Goal: Contribute content: Contribute content

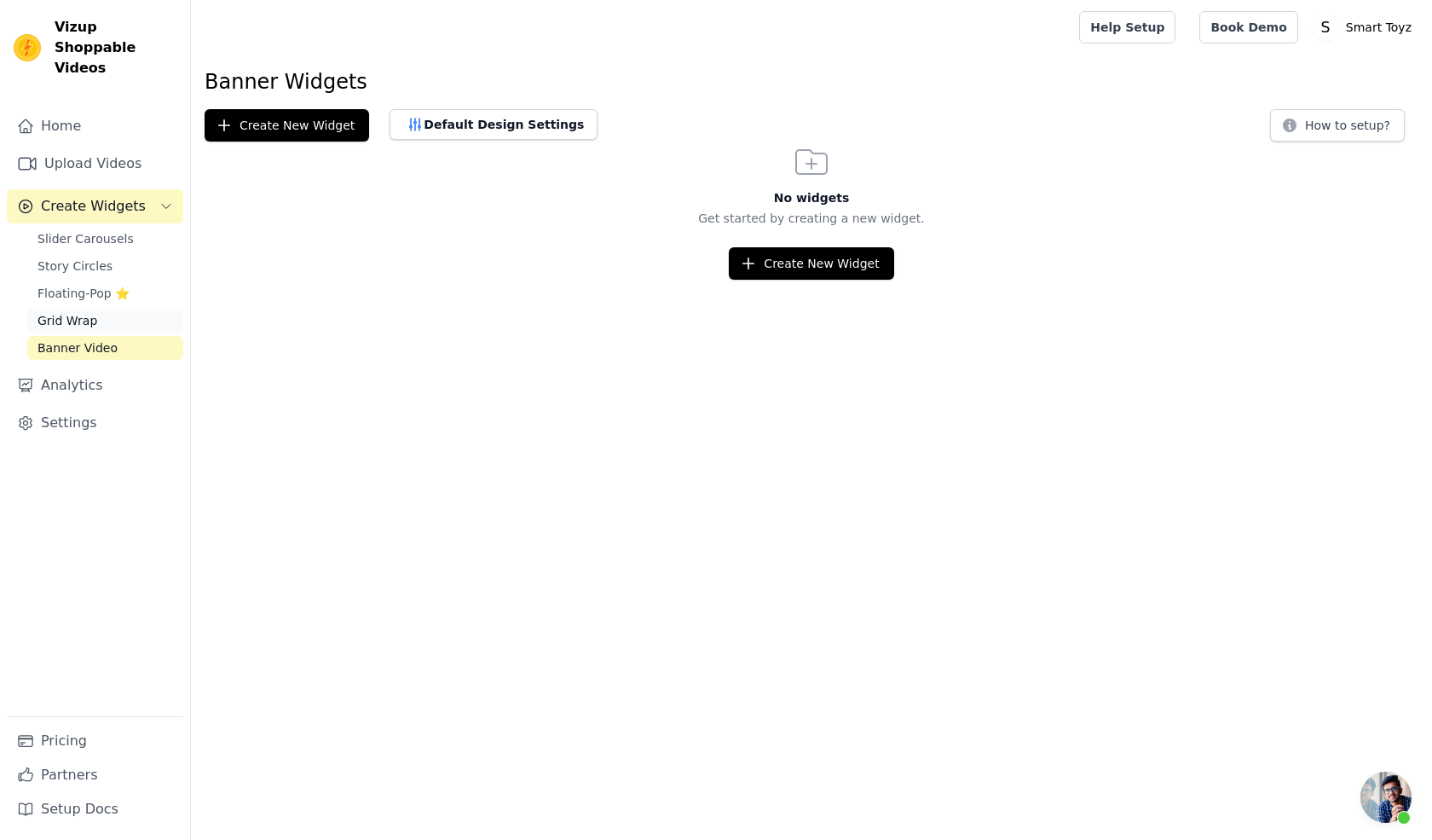
click at [66, 312] on span "Grid Wrap" at bounding box center [67, 320] width 60 height 17
click at [90, 150] on link "Upload Videos" at bounding box center [94, 163] width 176 height 34
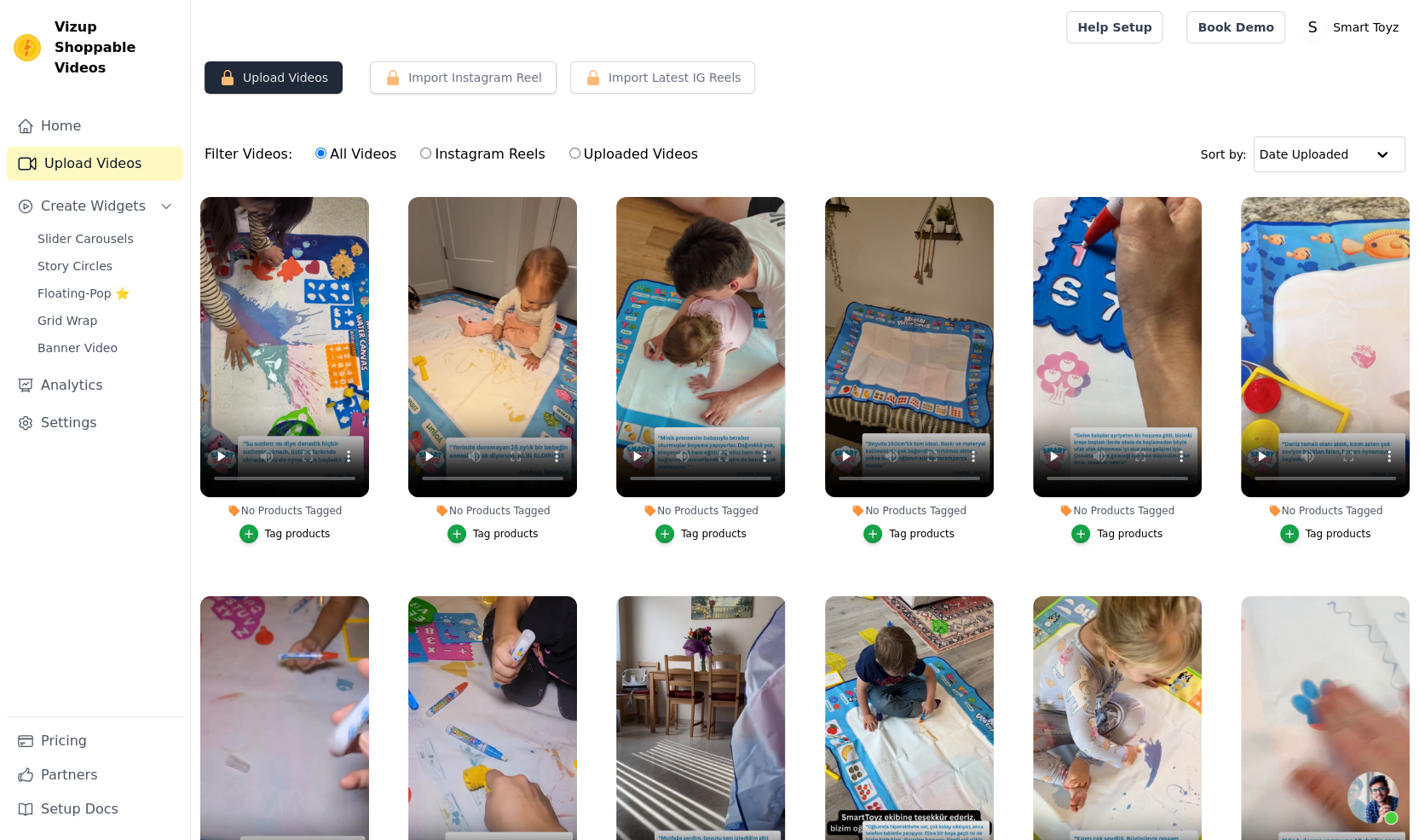
click at [282, 76] on button "Upload Videos" at bounding box center [274, 77] width 138 height 32
click at [261, 84] on button "Upload Videos" at bounding box center [274, 77] width 138 height 32
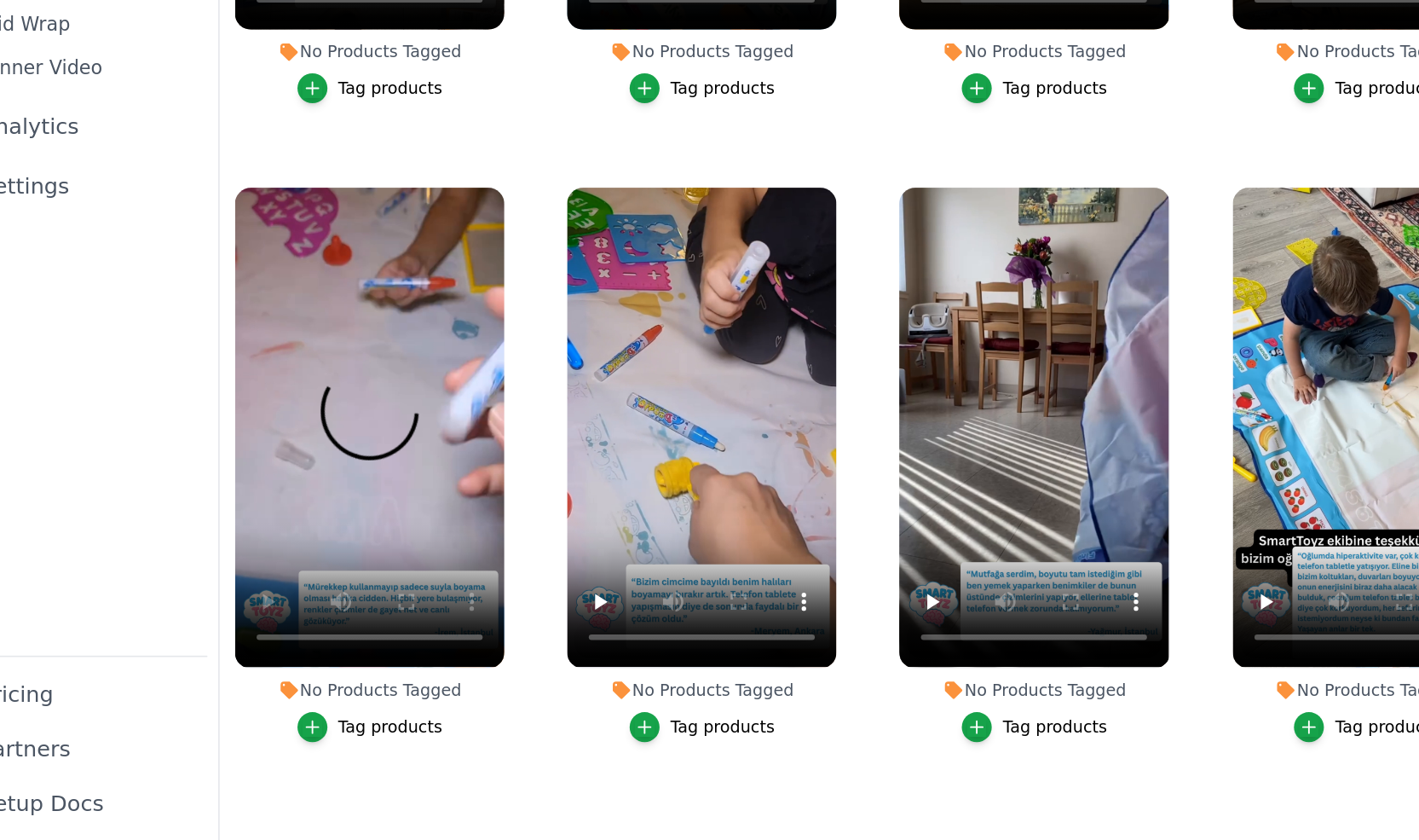
scroll to position [173, 0]
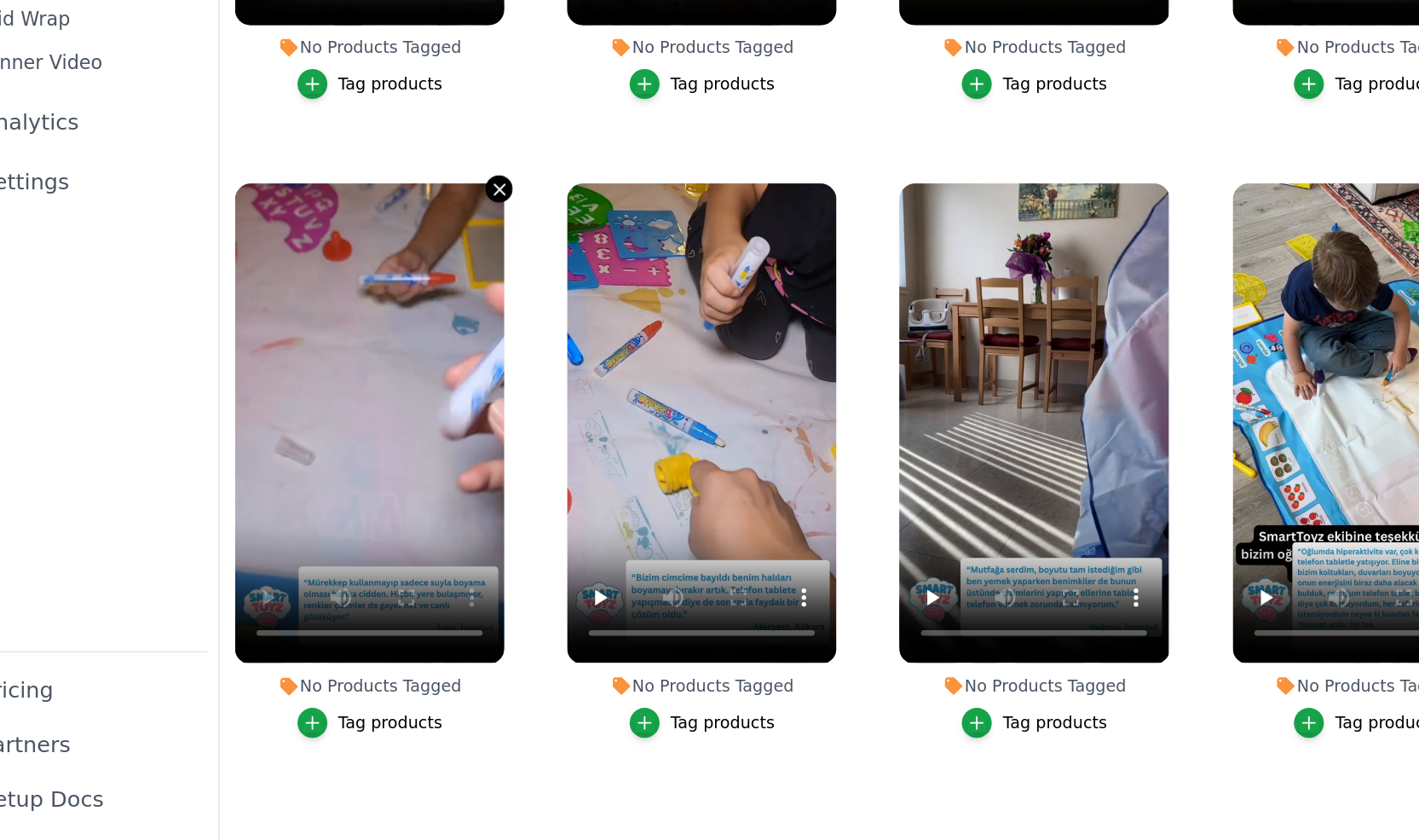
click at [362, 424] on icon "button" at bounding box center [367, 427] width 13 height 13
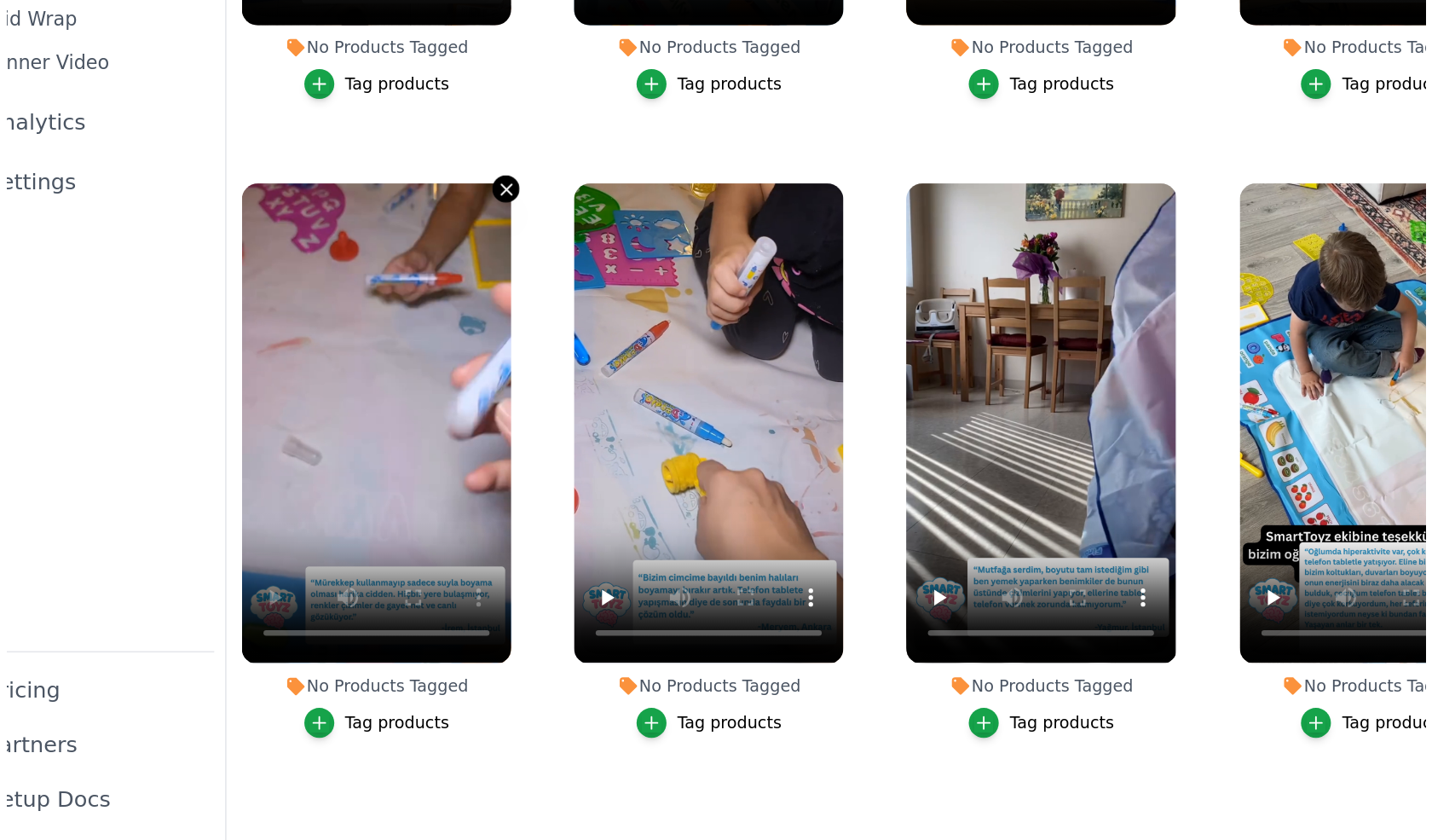
scroll to position [0, 0]
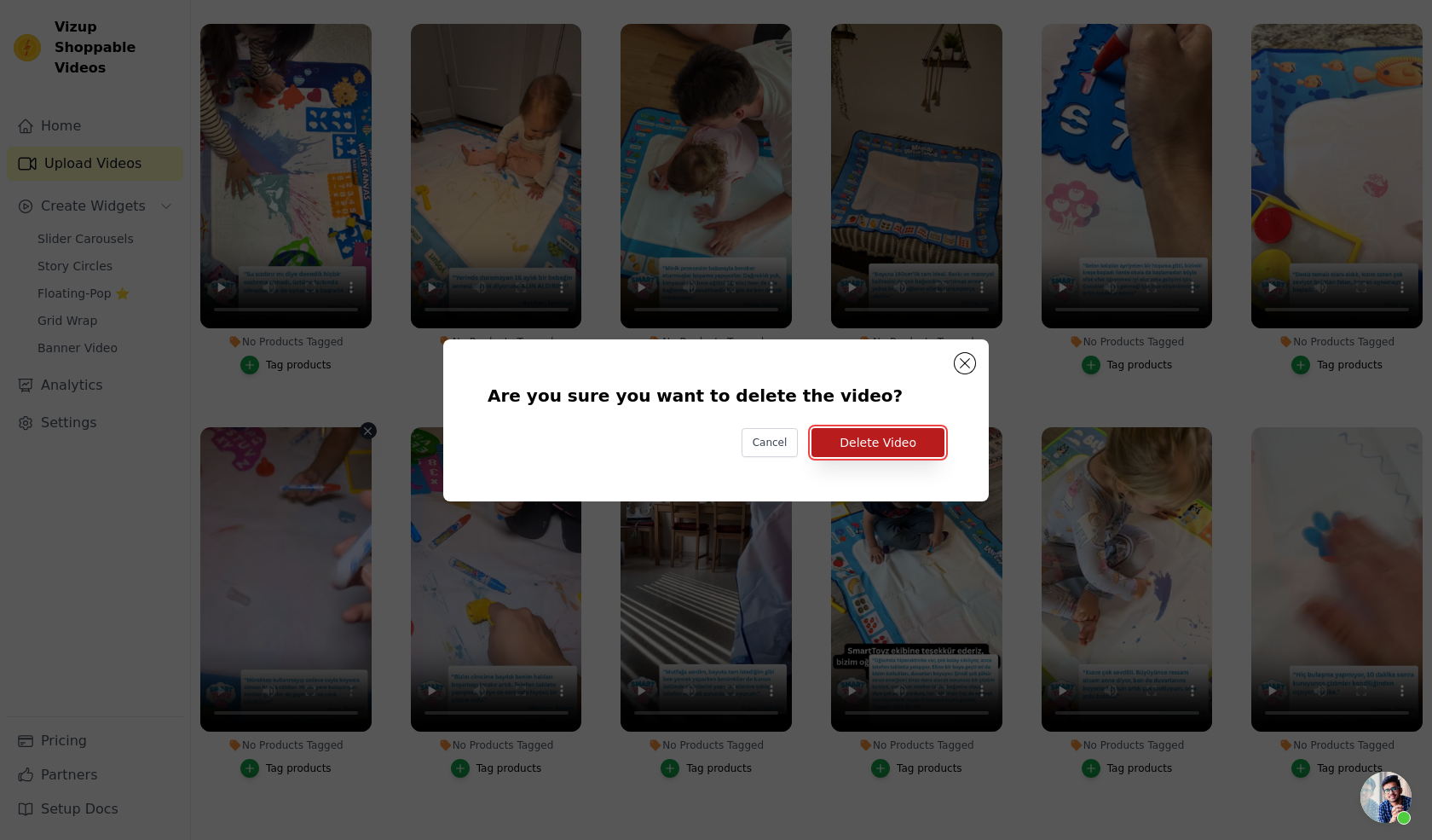
click at [872, 439] on button "Delete Video" at bounding box center [878, 442] width 133 height 29
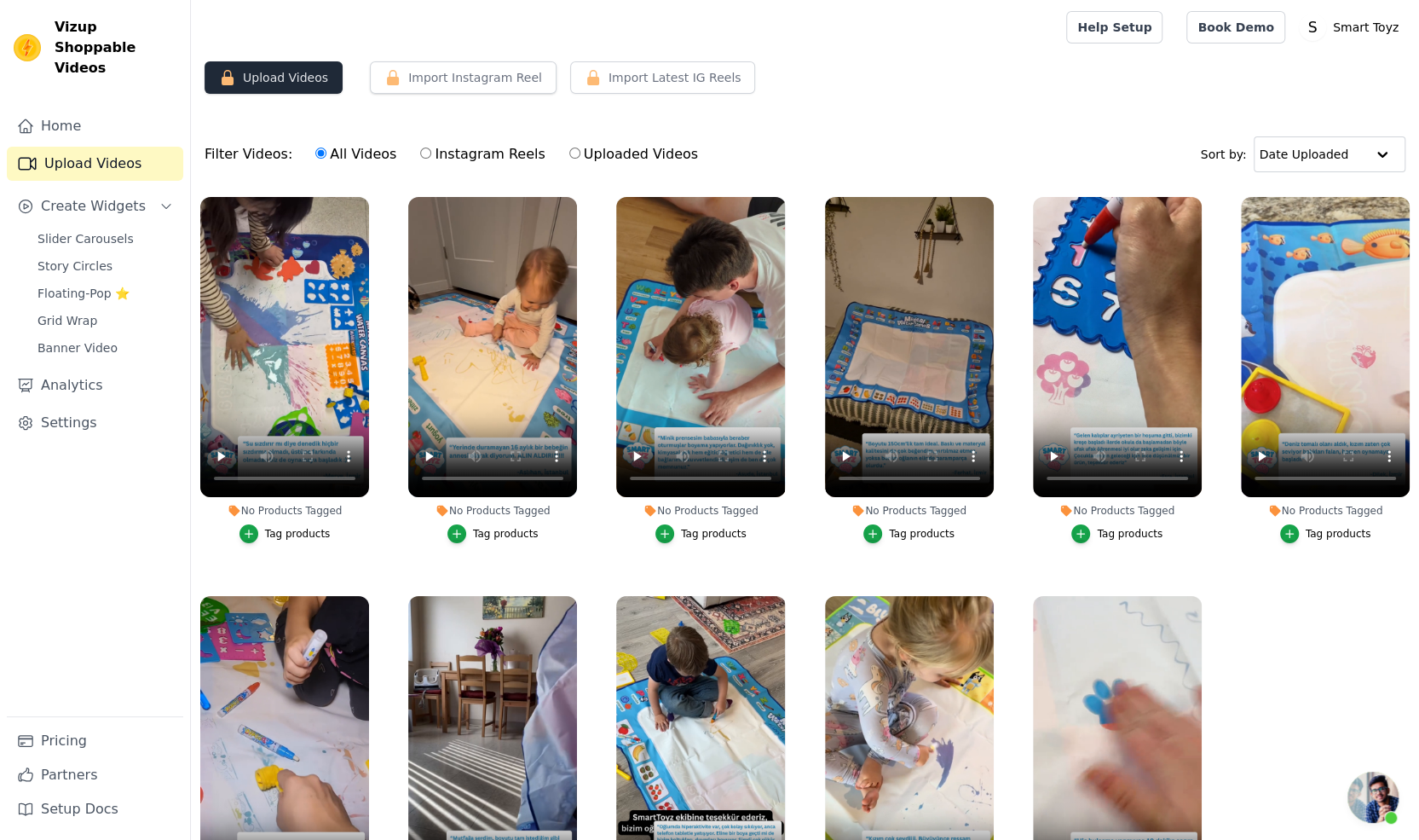
click at [282, 77] on button "Upload Videos" at bounding box center [274, 77] width 138 height 32
click at [282, 79] on button "Upload Videos" at bounding box center [274, 77] width 138 height 32
click at [217, 87] on button "Upload Videos" at bounding box center [274, 77] width 138 height 32
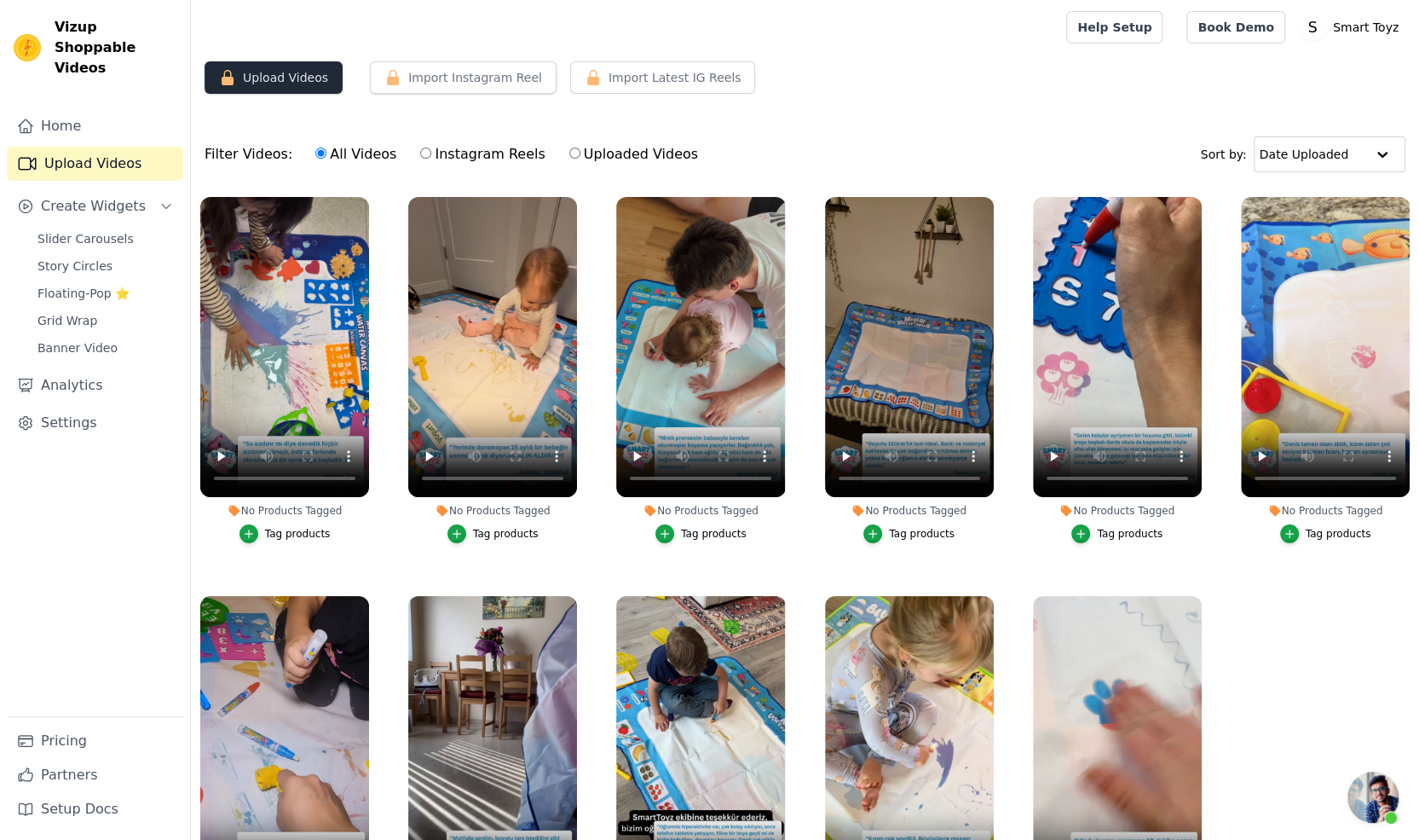
click at [277, 72] on button "Upload Videos" at bounding box center [274, 77] width 138 height 32
click at [228, 83] on icon "button" at bounding box center [227, 78] width 12 height 16
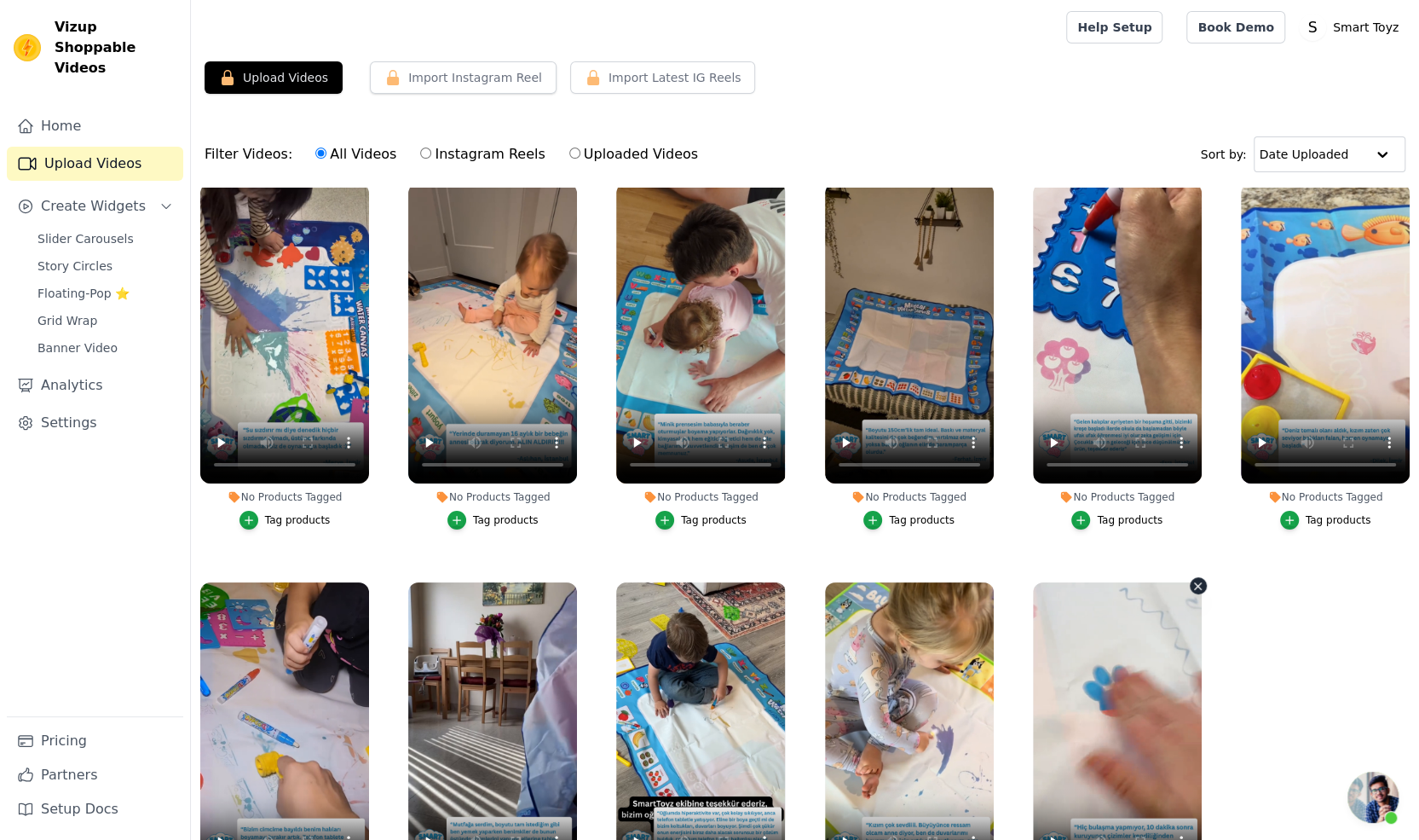
scroll to position [173, 0]
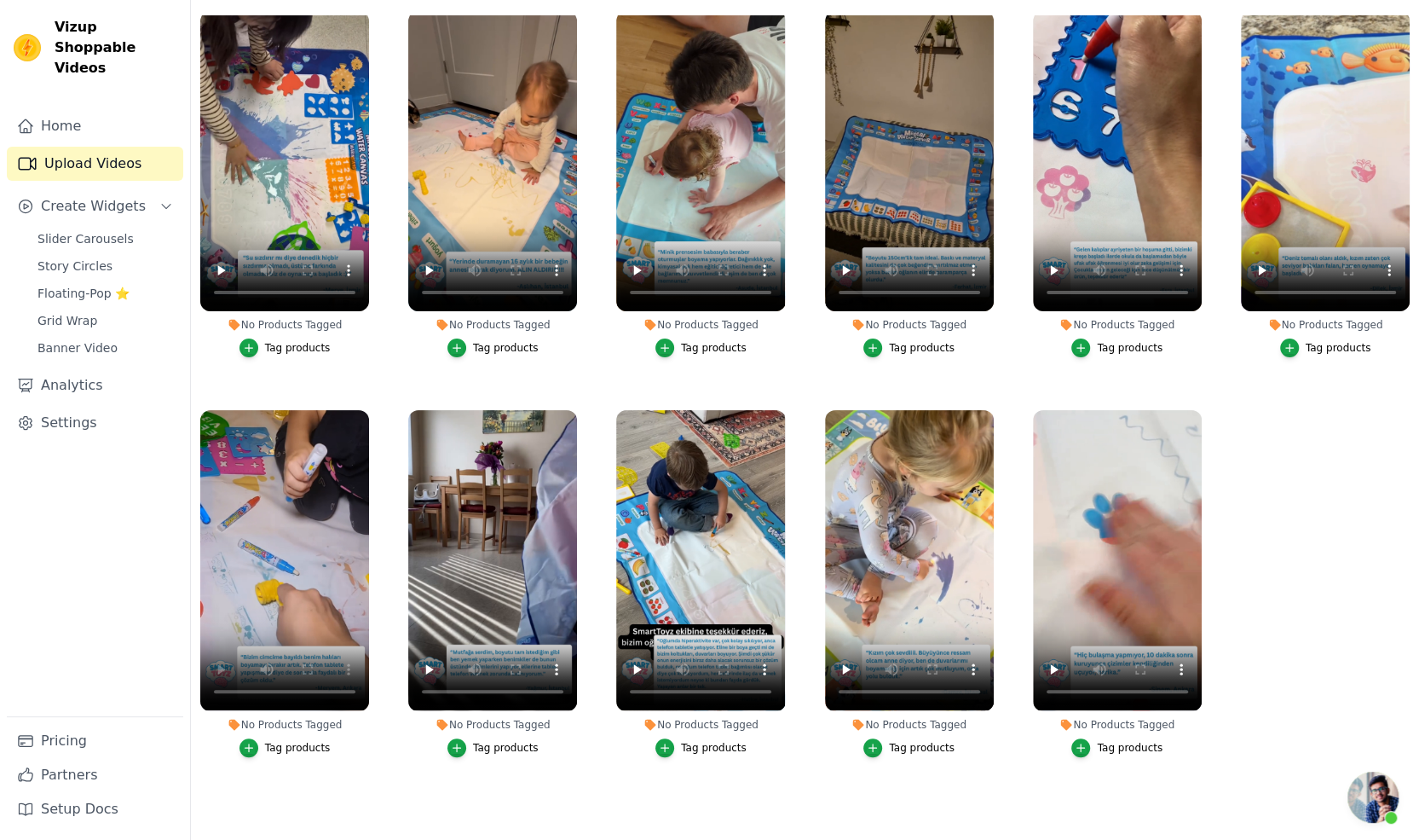
click at [237, 784] on ul "No Products Tagged Tag products No Products Tagged Tag products No Products Tag…" at bounding box center [805, 408] width 1229 height 785
click at [365, 408] on icon "button" at bounding box center [367, 414] width 13 height 13
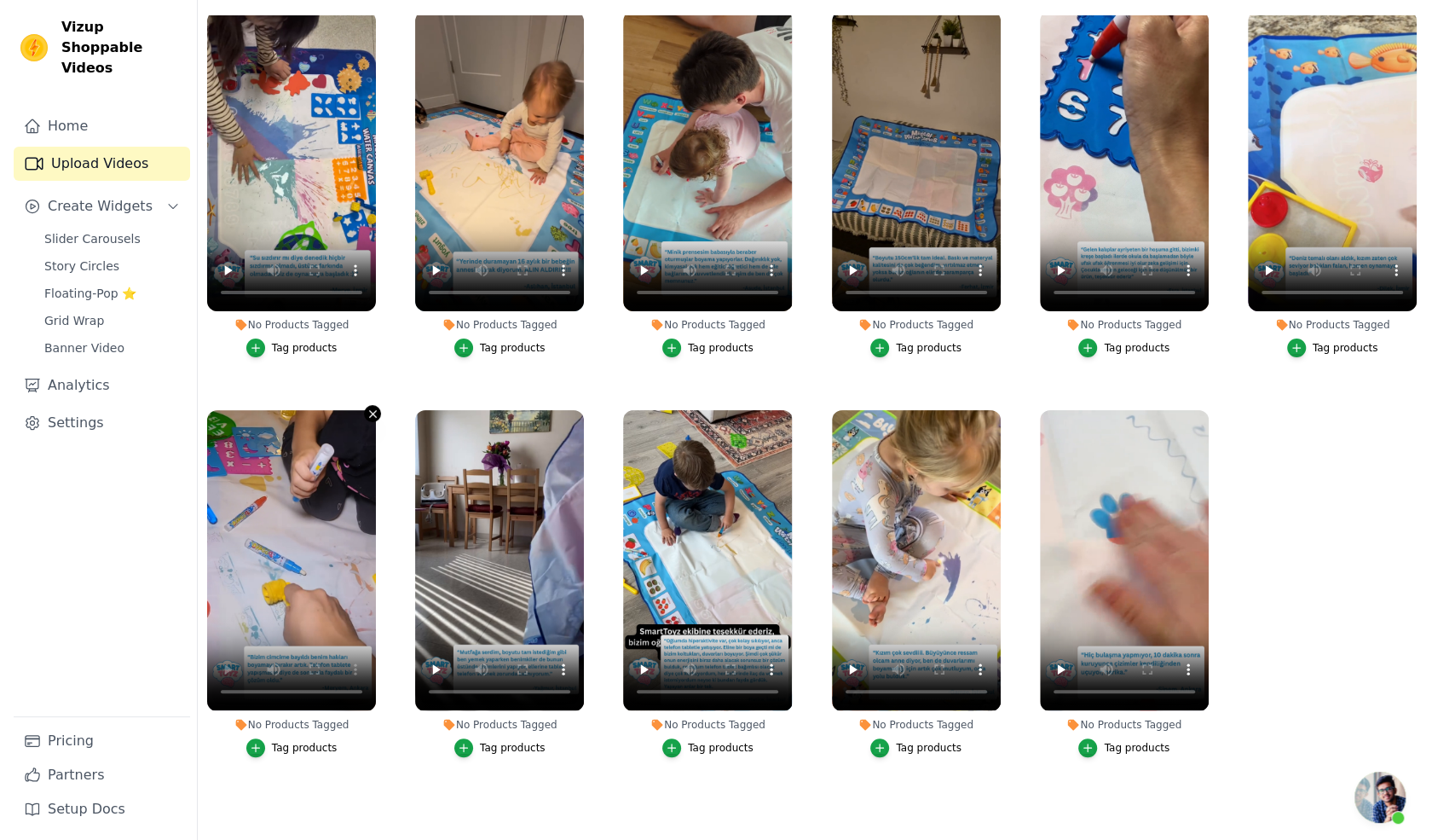
scroll to position [0, 0]
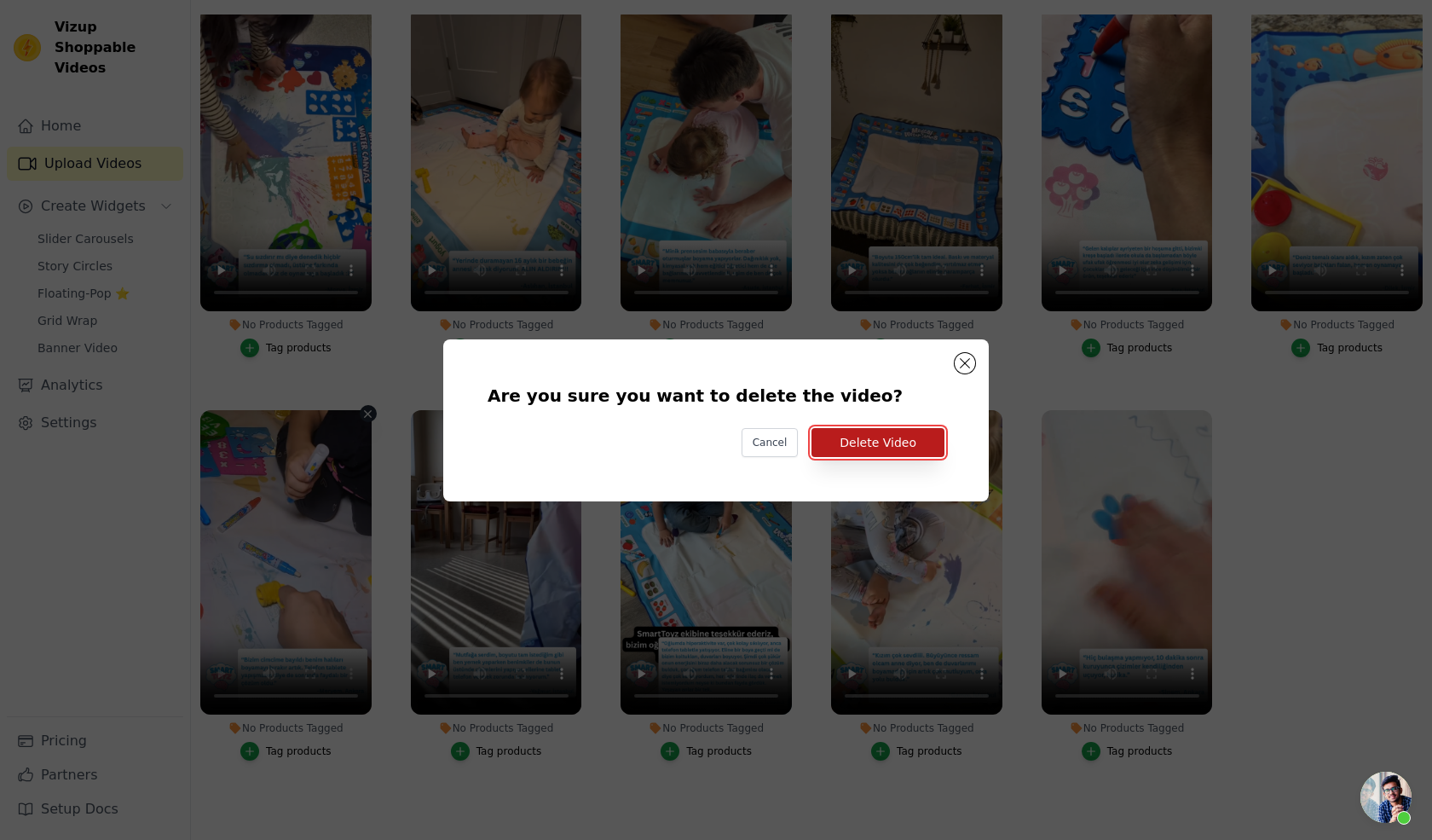
click at [861, 430] on button "Delete Video" at bounding box center [878, 442] width 133 height 29
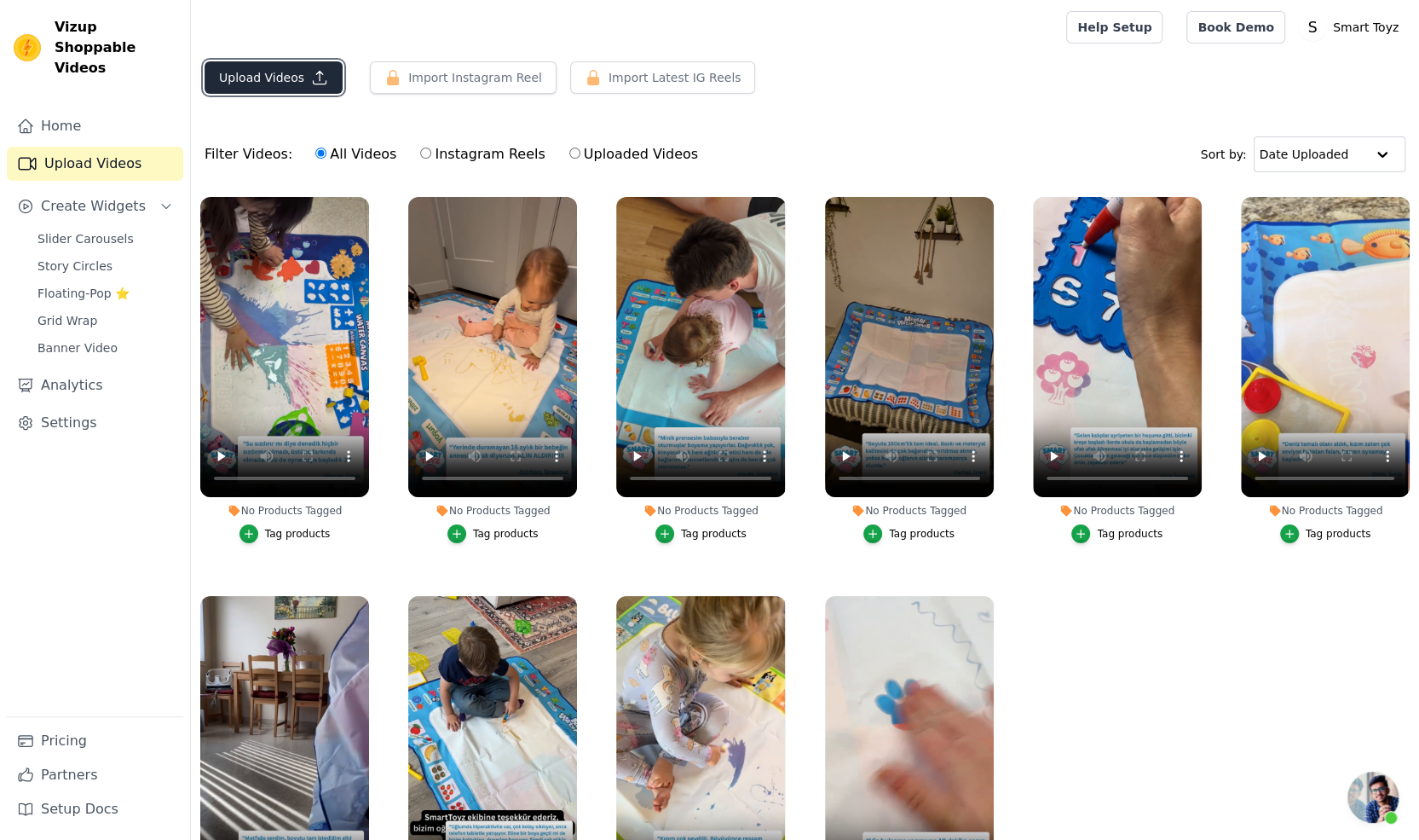
click at [272, 71] on button "Upload Videos" at bounding box center [274, 77] width 138 height 32
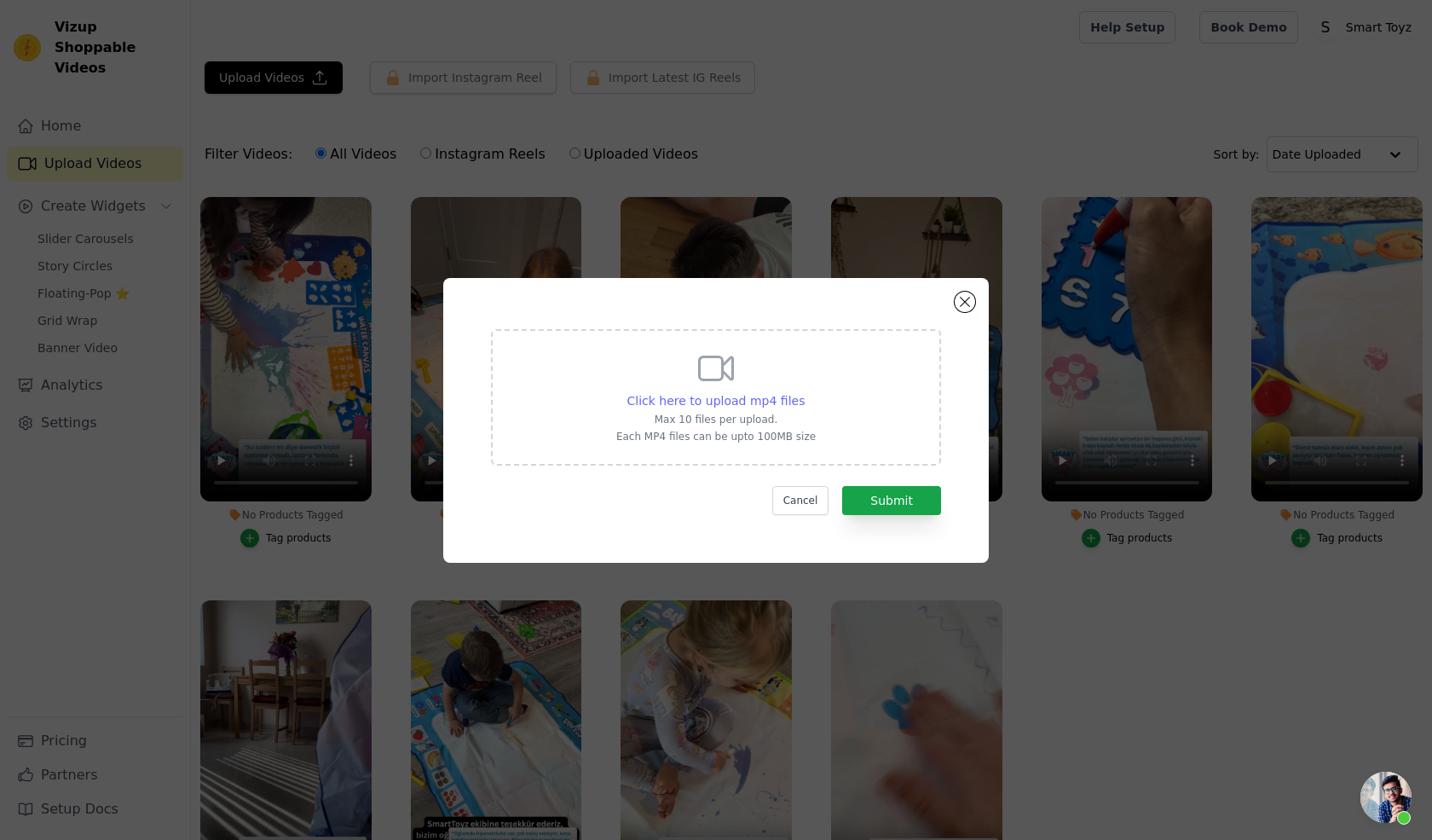
click at [759, 400] on span "Click here to upload mp4 files" at bounding box center [716, 401] width 178 height 14
click at [804, 392] on input "Click here to upload mp4 files Max 10 files per upload. Each MP4 files can be u…" at bounding box center [804, 391] width 1 height 1
type input "C:\fakepath\K44 Hook.mp4"
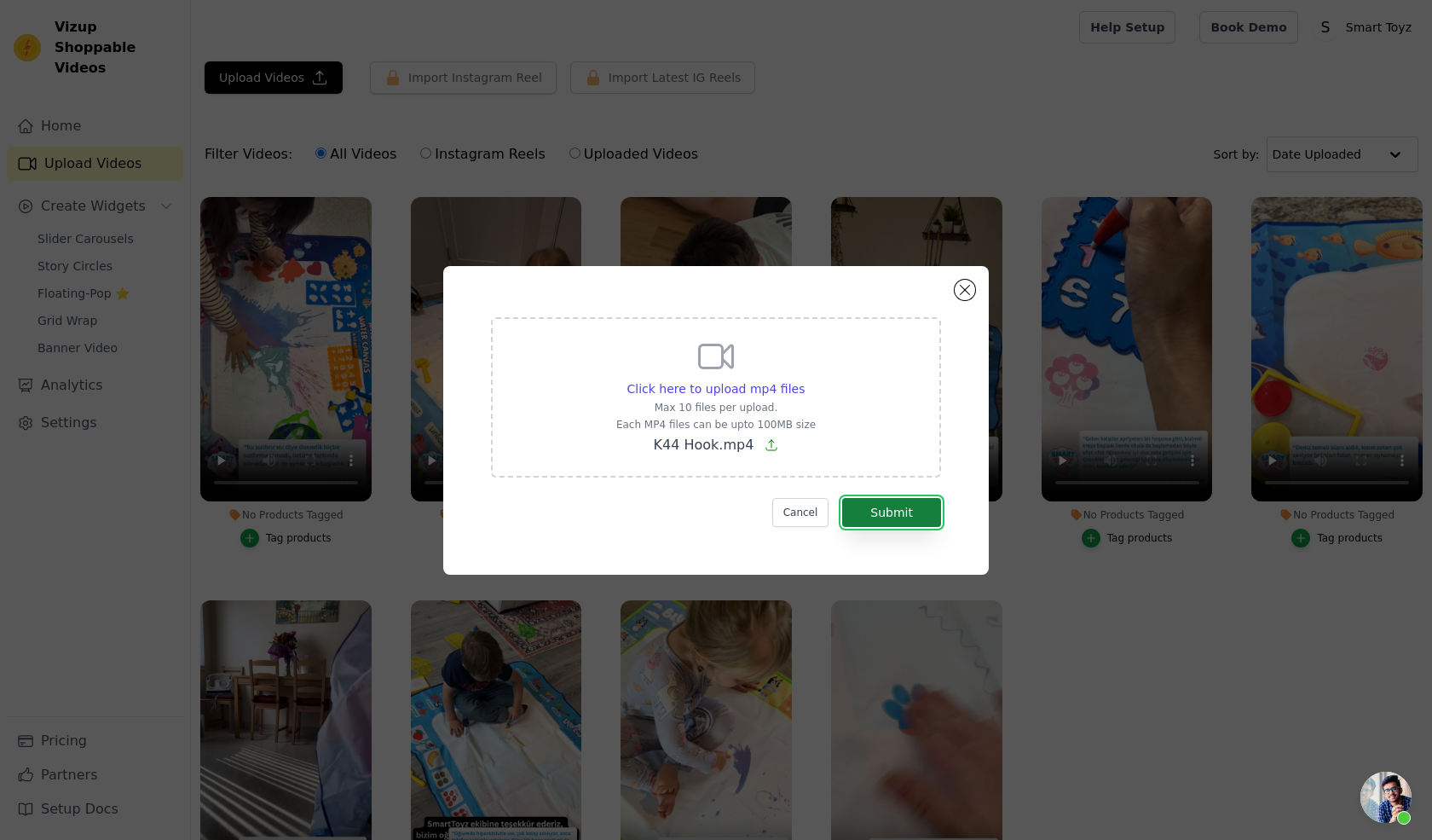
click at [900, 508] on button "Submit" at bounding box center [891, 511] width 99 height 29
click at [893, 513] on button "Submit" at bounding box center [891, 511] width 99 height 29
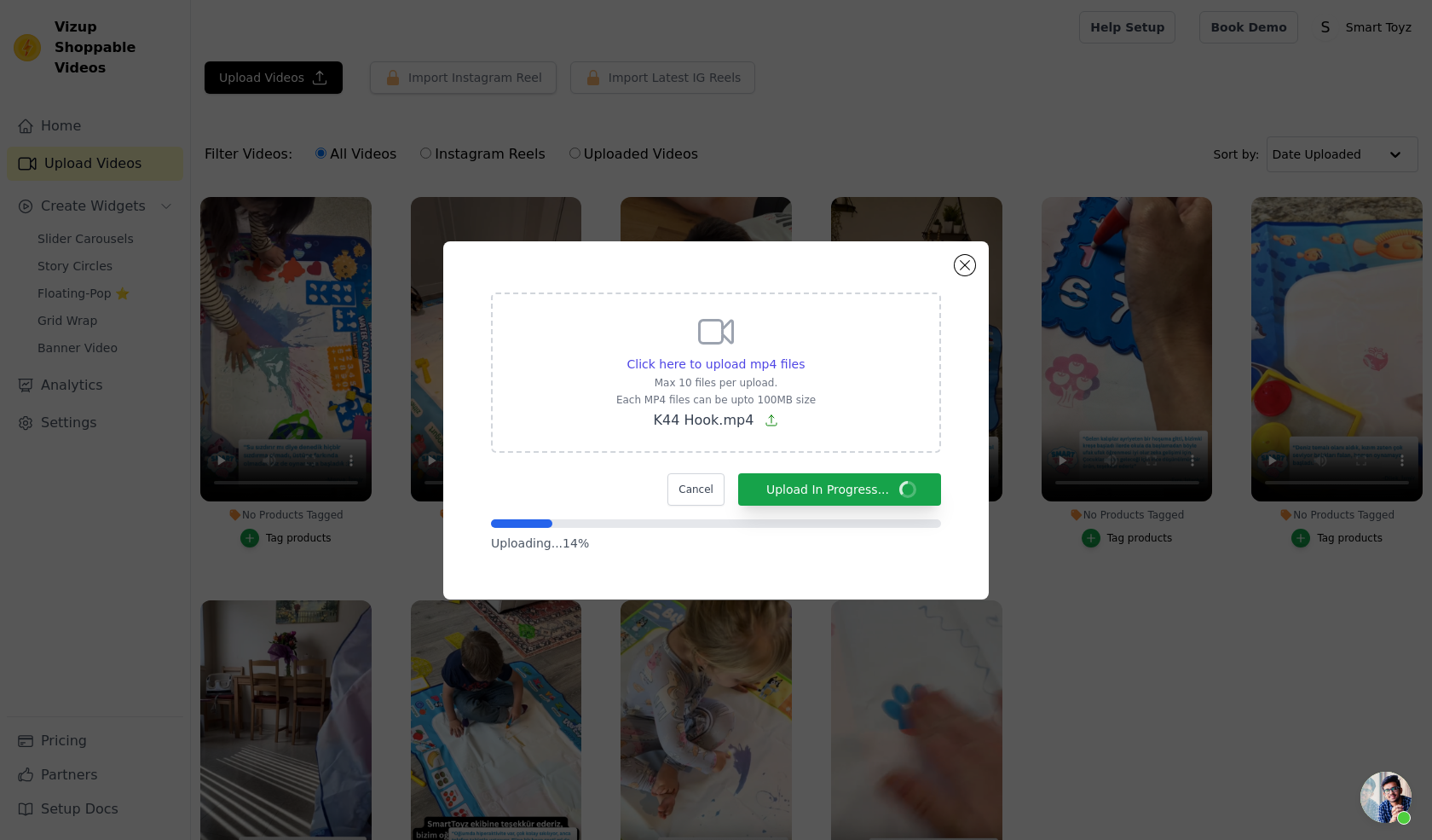
click at [724, 384] on p "Max 10 files per upload." at bounding box center [716, 382] width 199 height 14
click at [804, 355] on input "Click here to upload mp4 files Max 10 files per upload. Each MP4 files can be u…" at bounding box center [804, 354] width 1 height 1
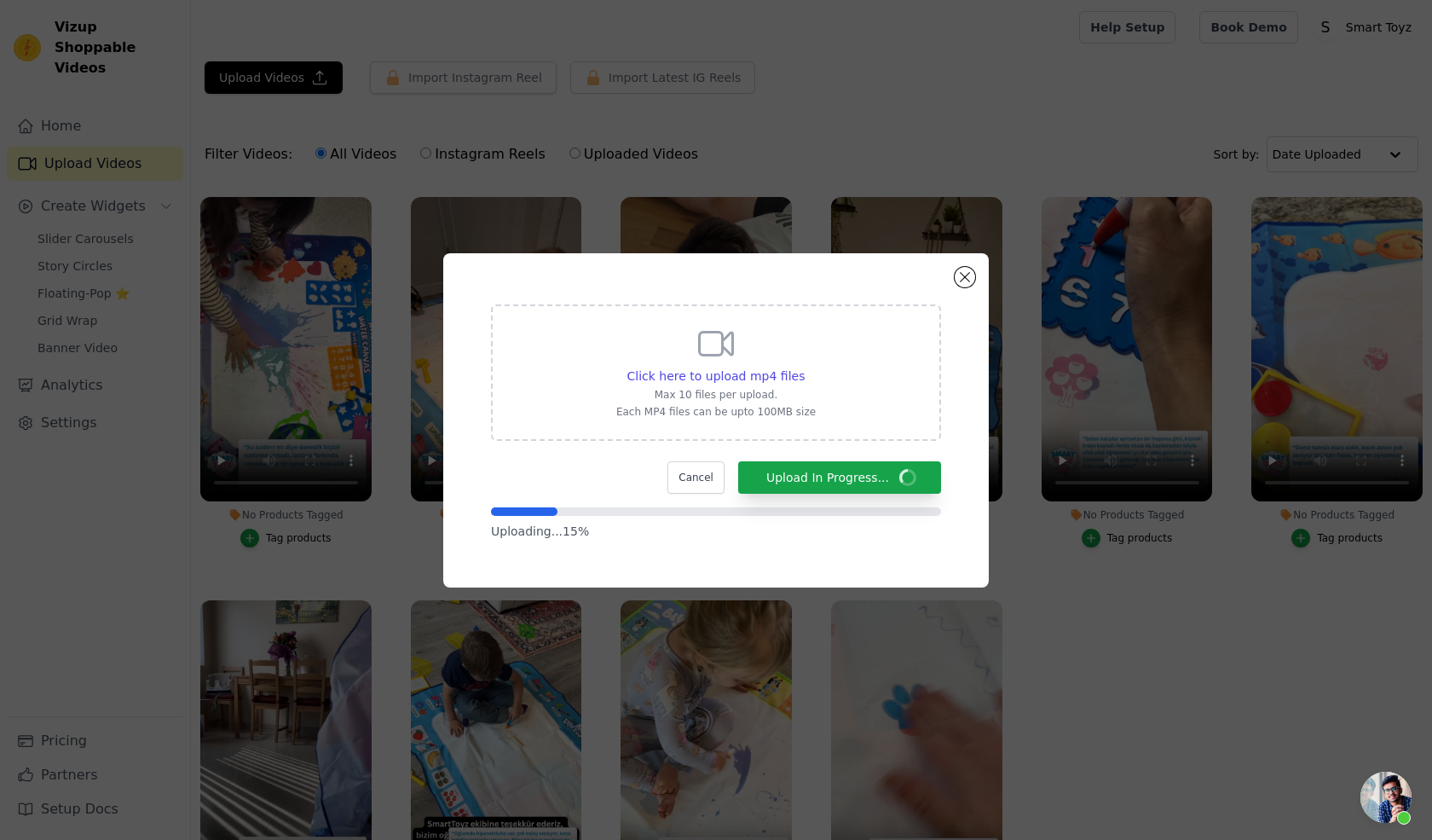
click at [966, 388] on div "Click here to upload mp4 files Max 10 files per upload. Each MP4 files can be u…" at bounding box center [716, 420] width 546 height 334
click at [715, 466] on button "Cancel" at bounding box center [696, 477] width 57 height 32
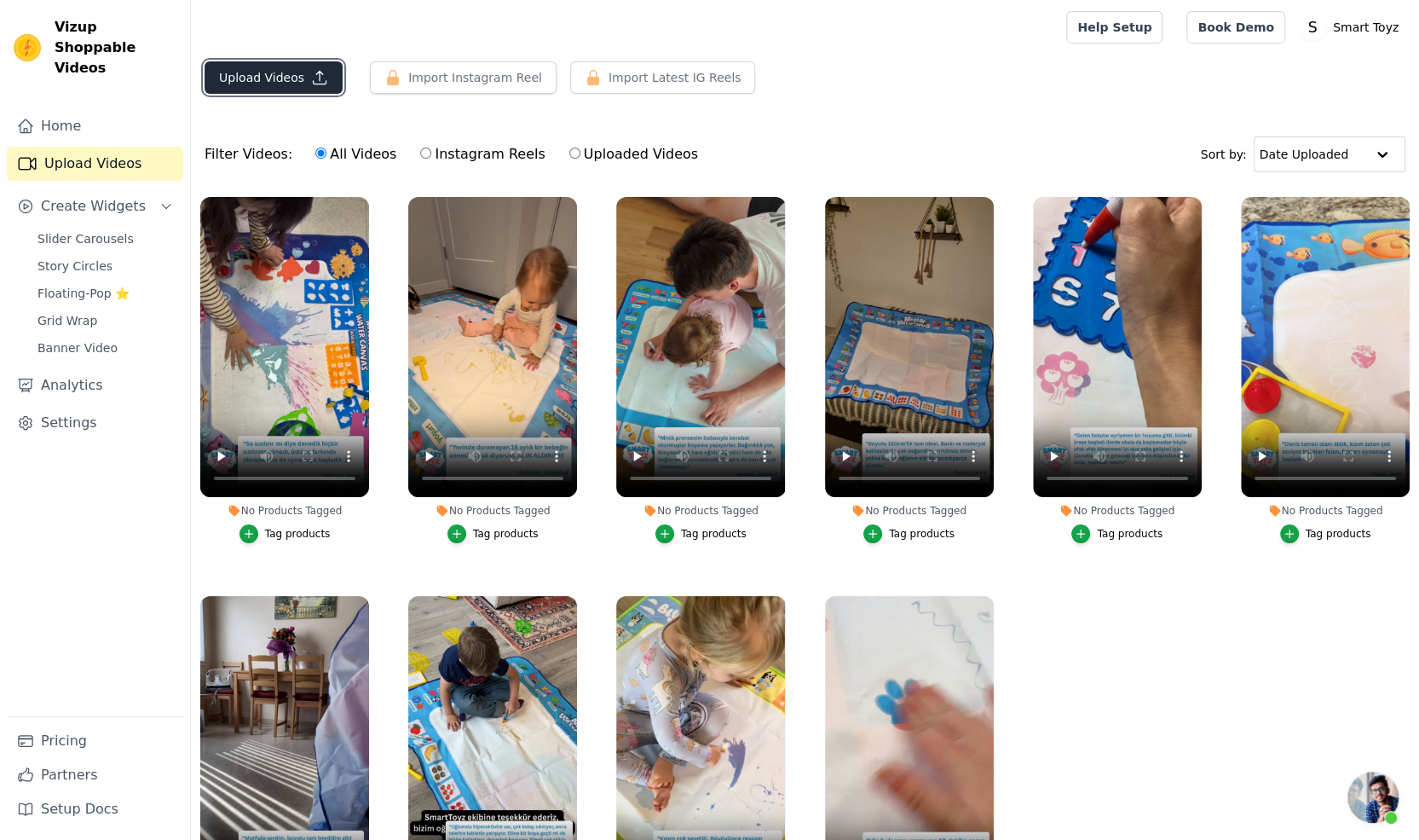
click at [271, 78] on button "Upload Videos" at bounding box center [274, 77] width 138 height 32
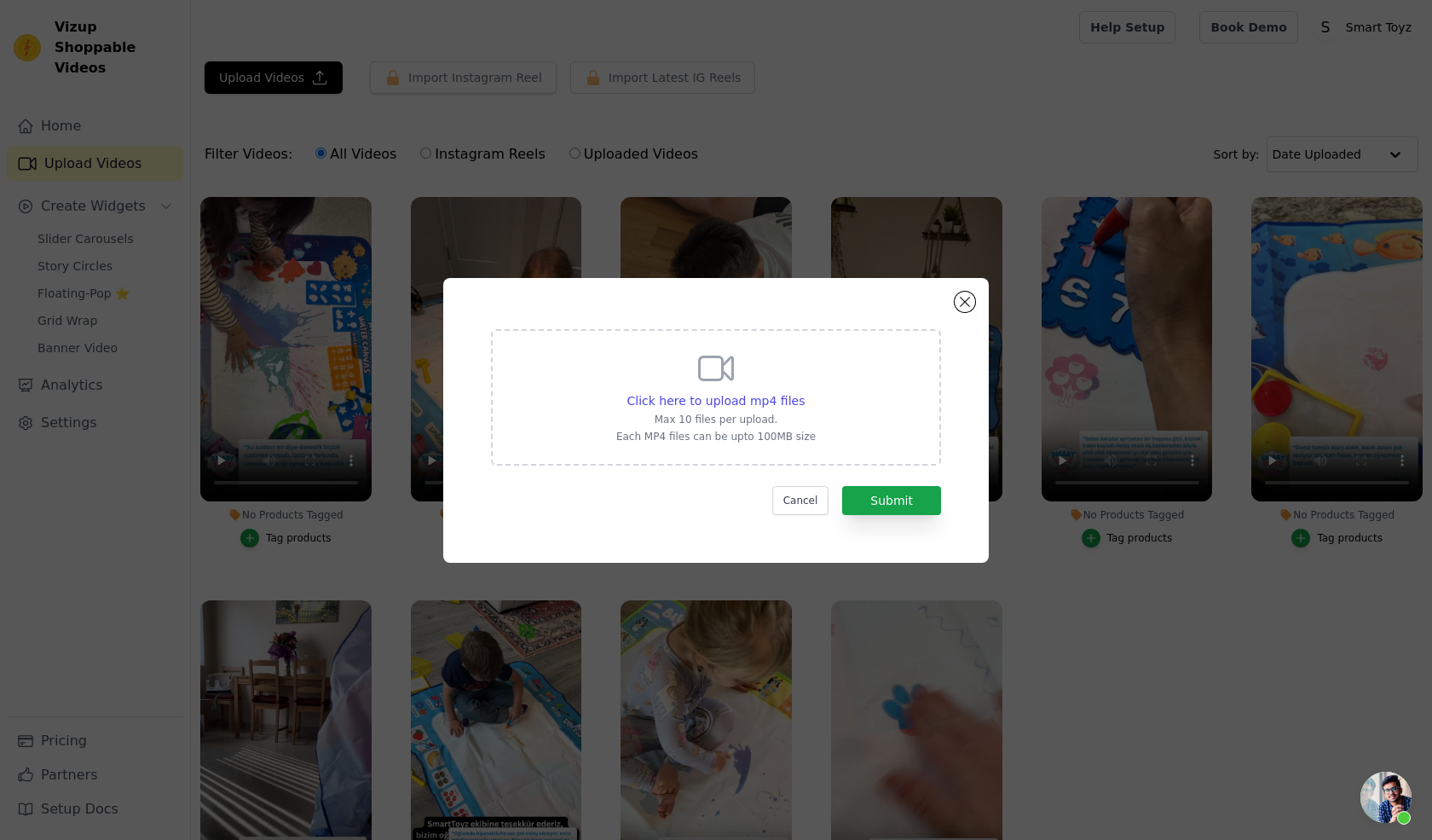
click at [728, 390] on div "Click here to upload mp4 files Max 10 files per upload. Each MP4 files can be u…" at bounding box center [716, 395] width 199 height 95
click at [804, 391] on input "Click here to upload mp4 files Max 10 files per upload. Each MP4 files can be u…" at bounding box center [804, 391] width 1 height 1
type input "C:\fakepath\K44 Hook.mp4"
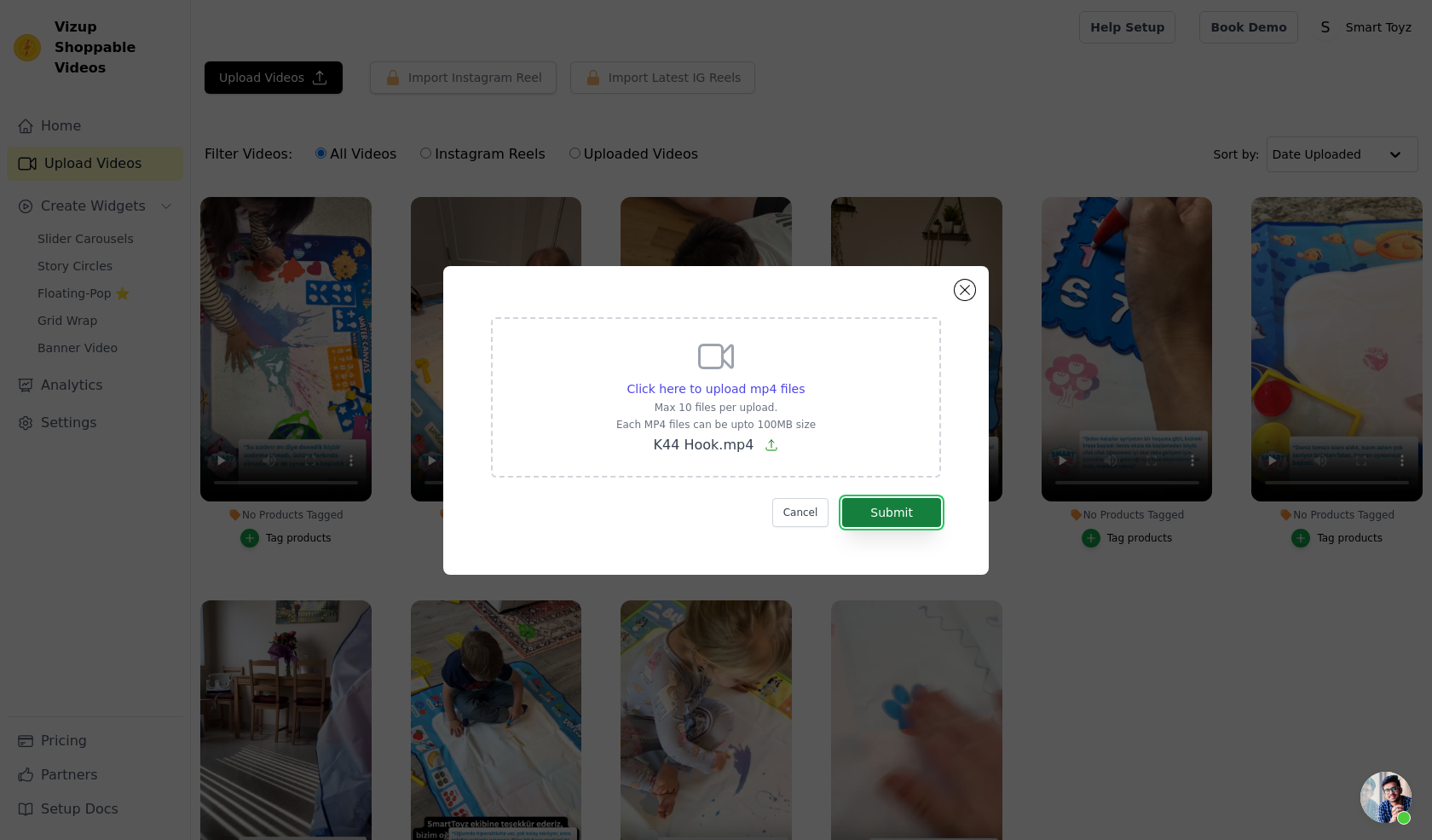
click at [887, 502] on button "Submit" at bounding box center [891, 511] width 99 height 29
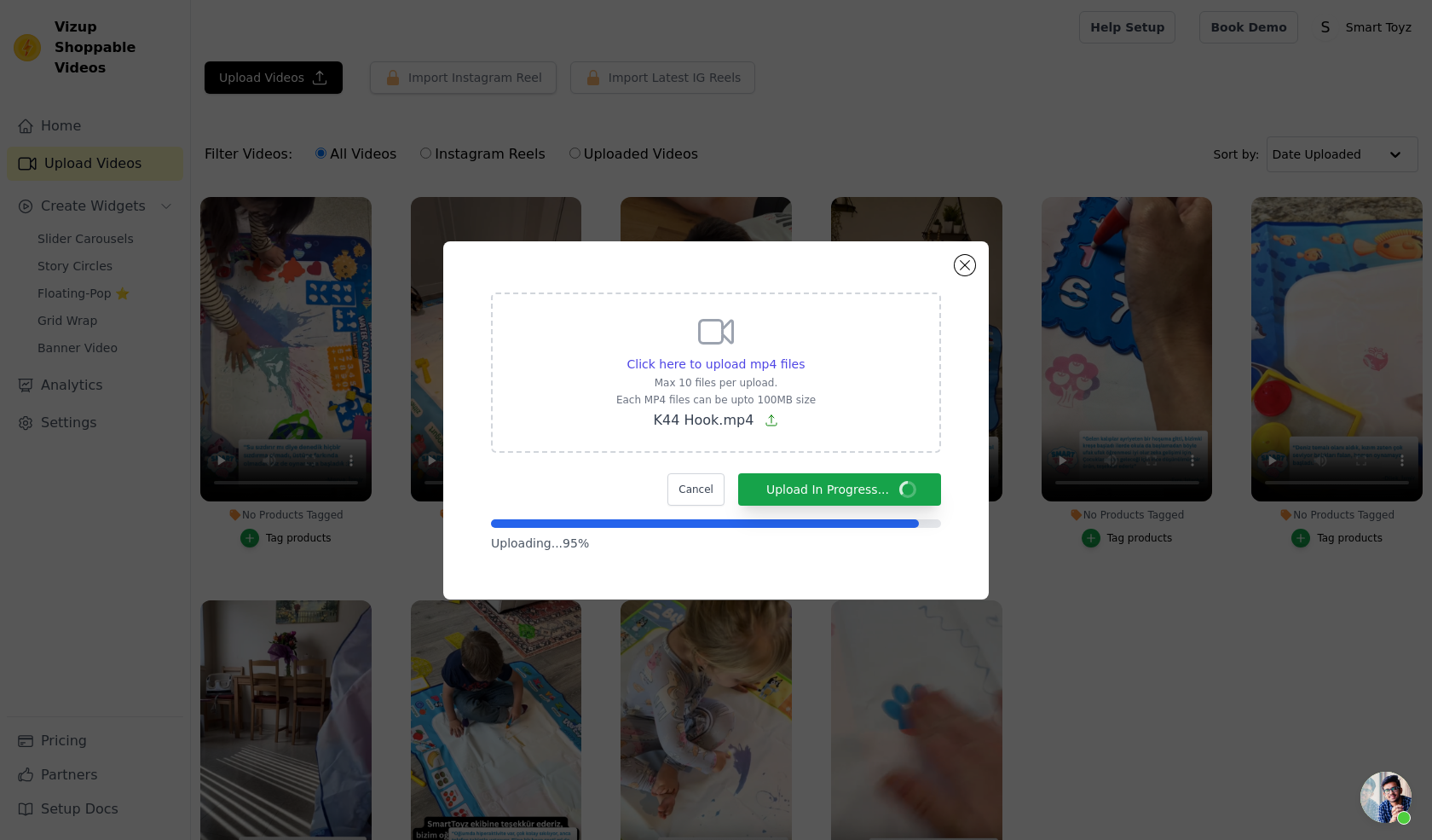
click at [788, 579] on div "Click here to upload mp4 files Max 10 files per upload. Each MP4 files can be u…" at bounding box center [716, 420] width 546 height 358
click at [957, 269] on button "Close modal" at bounding box center [965, 265] width 20 height 20
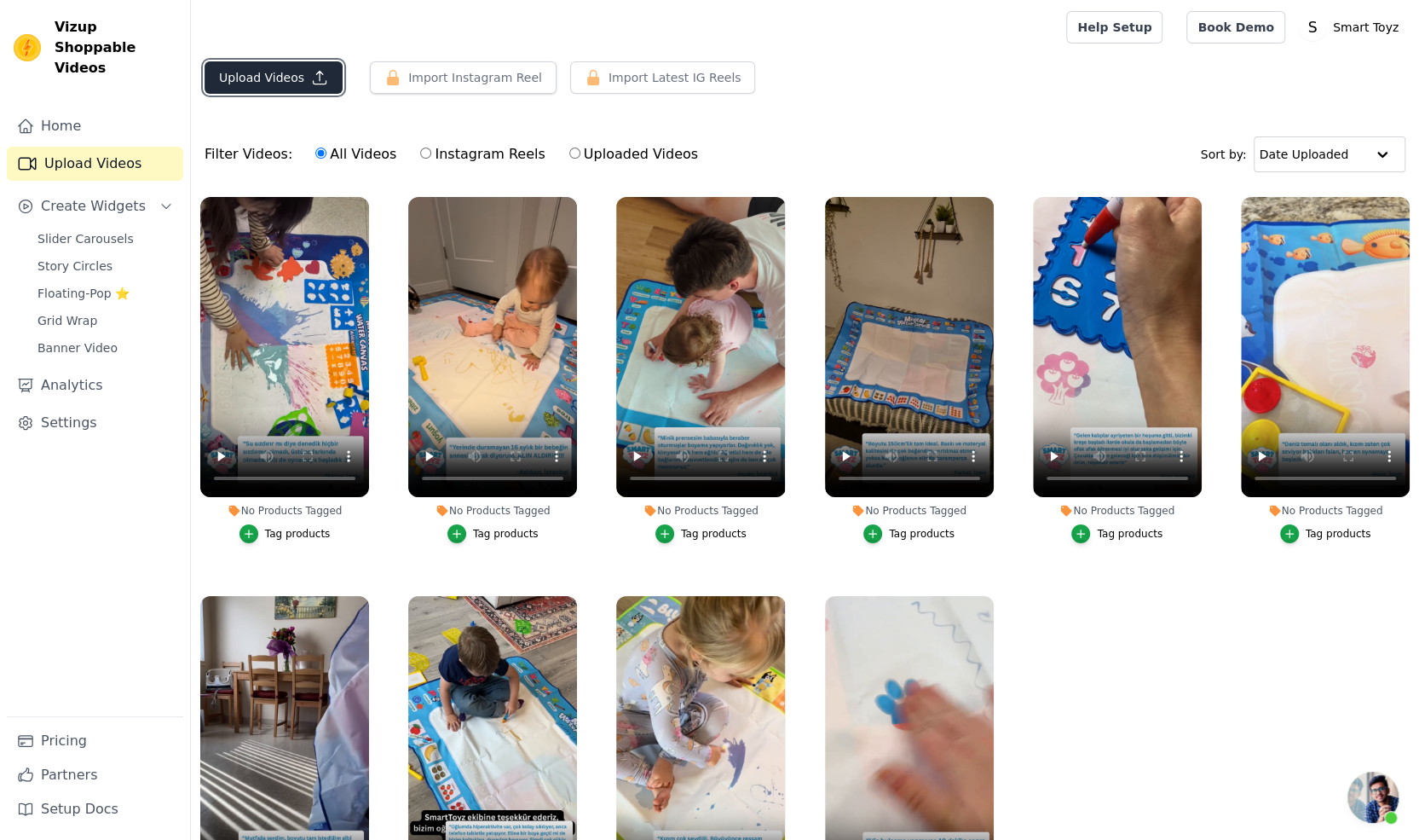
click at [280, 83] on button "Upload Videos" at bounding box center [274, 77] width 138 height 32
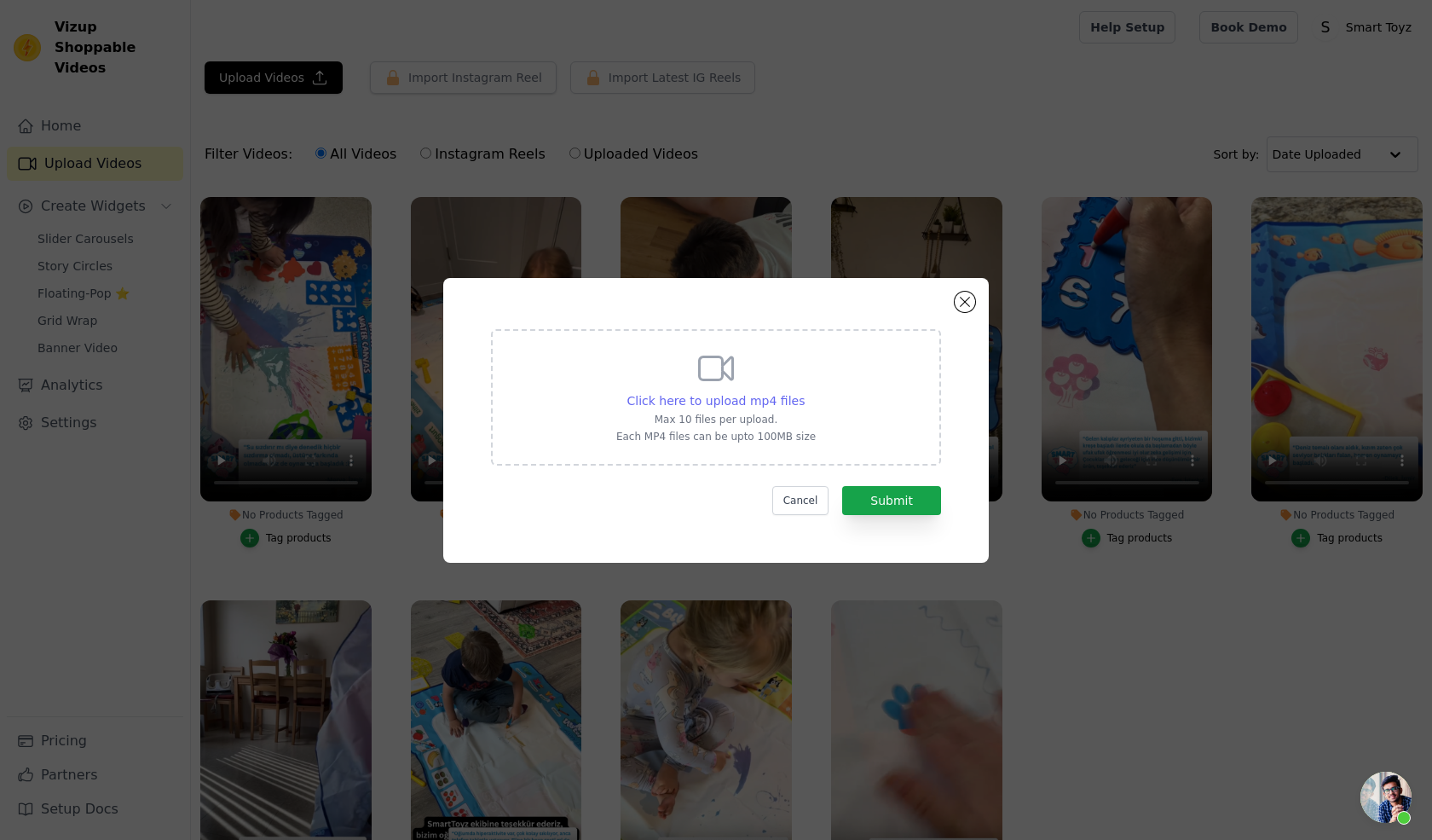
click at [711, 405] on span "Click here to upload mp4 files" at bounding box center [716, 401] width 178 height 14
click at [804, 392] on input "Click here to upload mp4 files Max 10 files per upload. Each MP4 files can be u…" at bounding box center [804, 391] width 1 height 1
type input "C:\fakepath\K44 Hook.mp4"
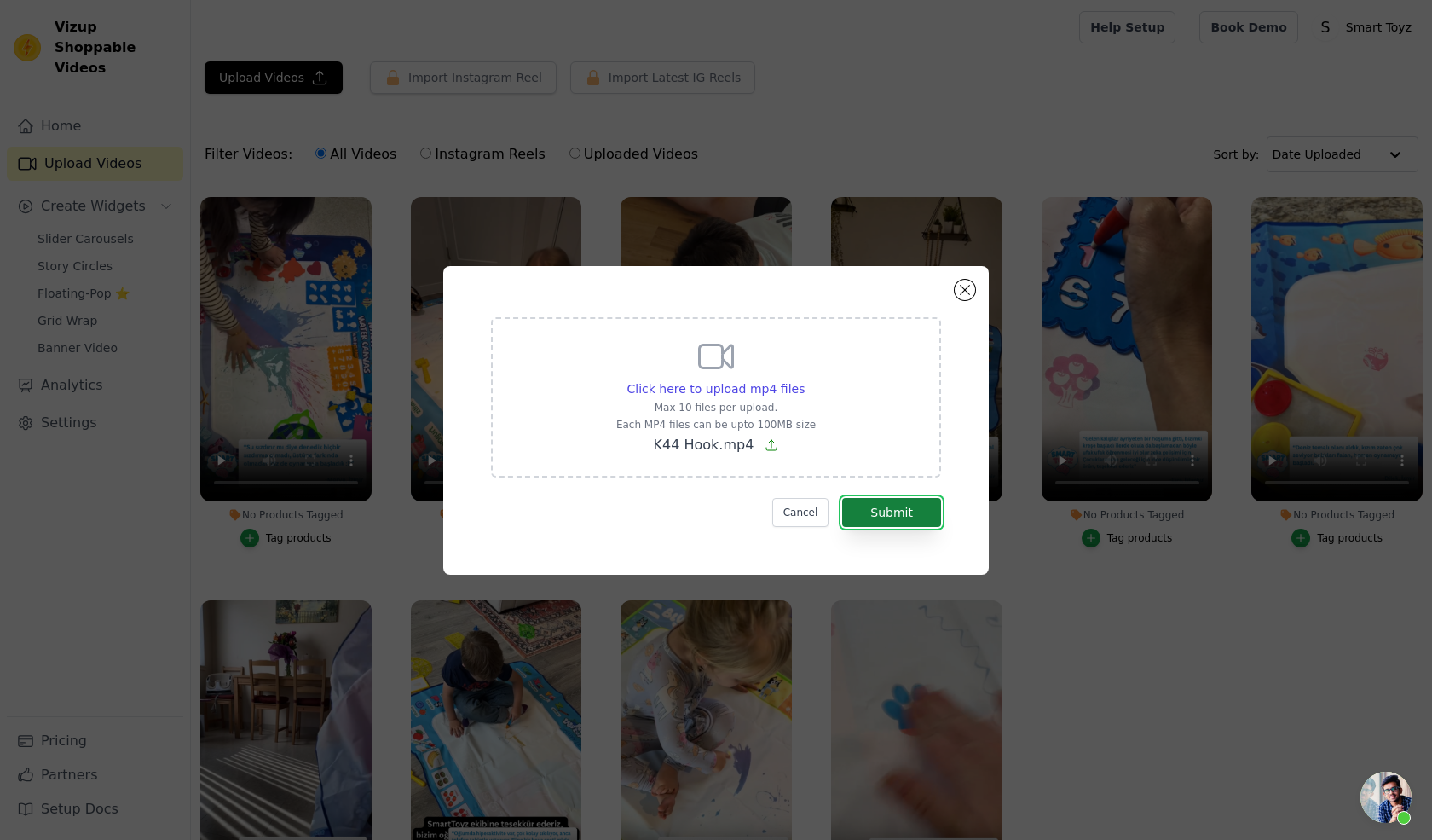
click at [897, 514] on button "Submit" at bounding box center [891, 511] width 99 height 29
click at [882, 506] on button "Submit" at bounding box center [891, 511] width 99 height 29
